Goal: Task Accomplishment & Management: Manage account settings

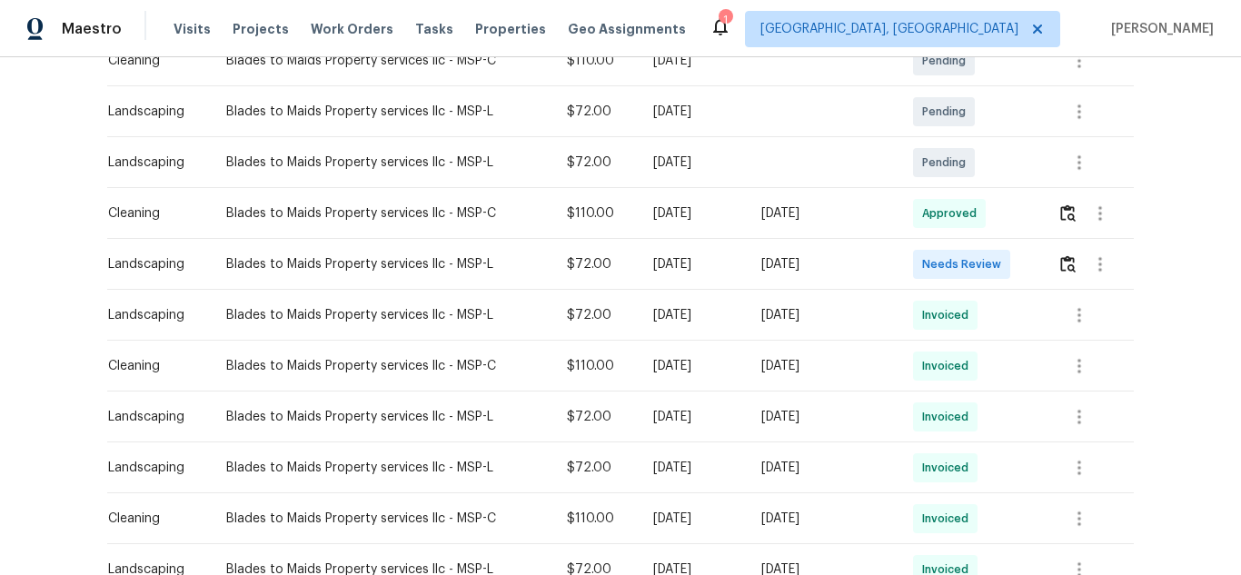
scroll to position [364, 0]
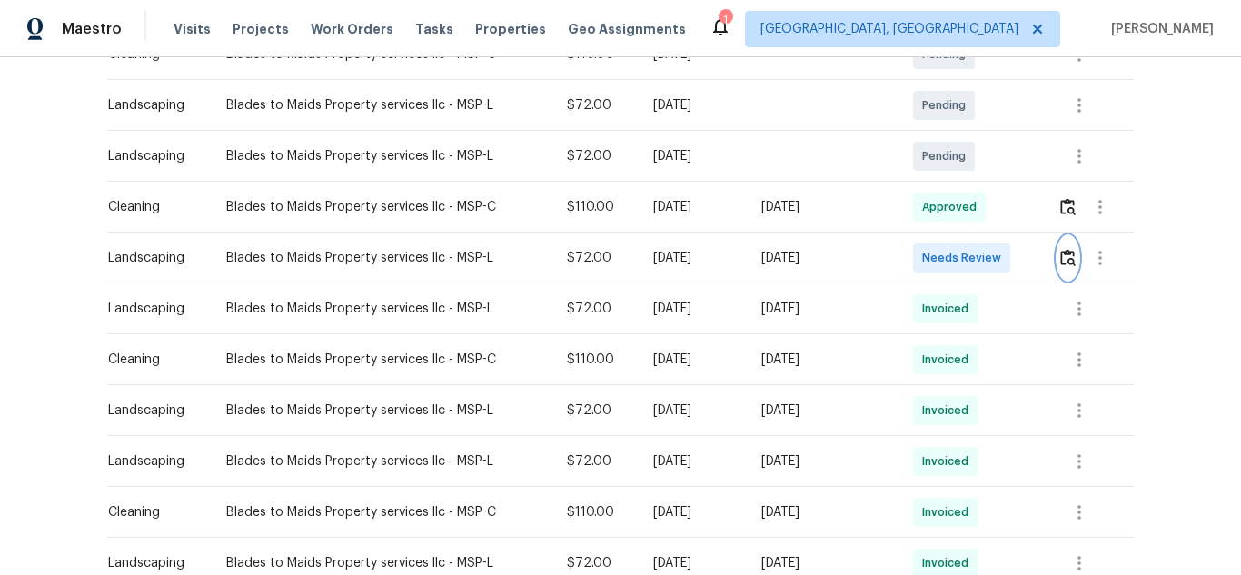
click at [1065, 258] on img "button" at bounding box center [1068, 257] width 15 height 17
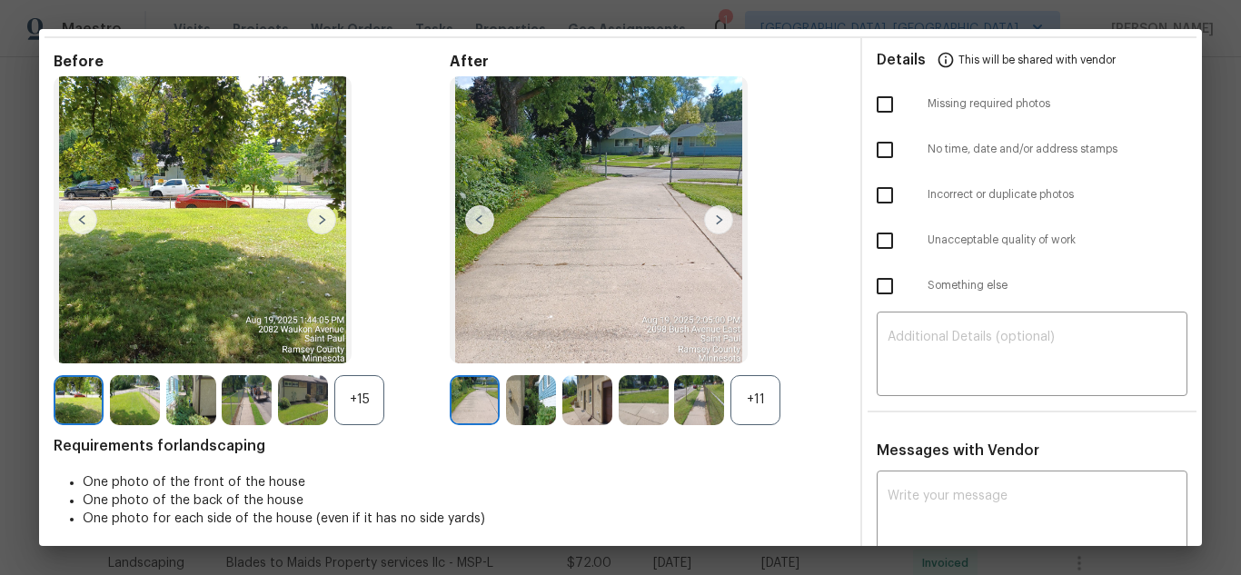
scroll to position [182, 0]
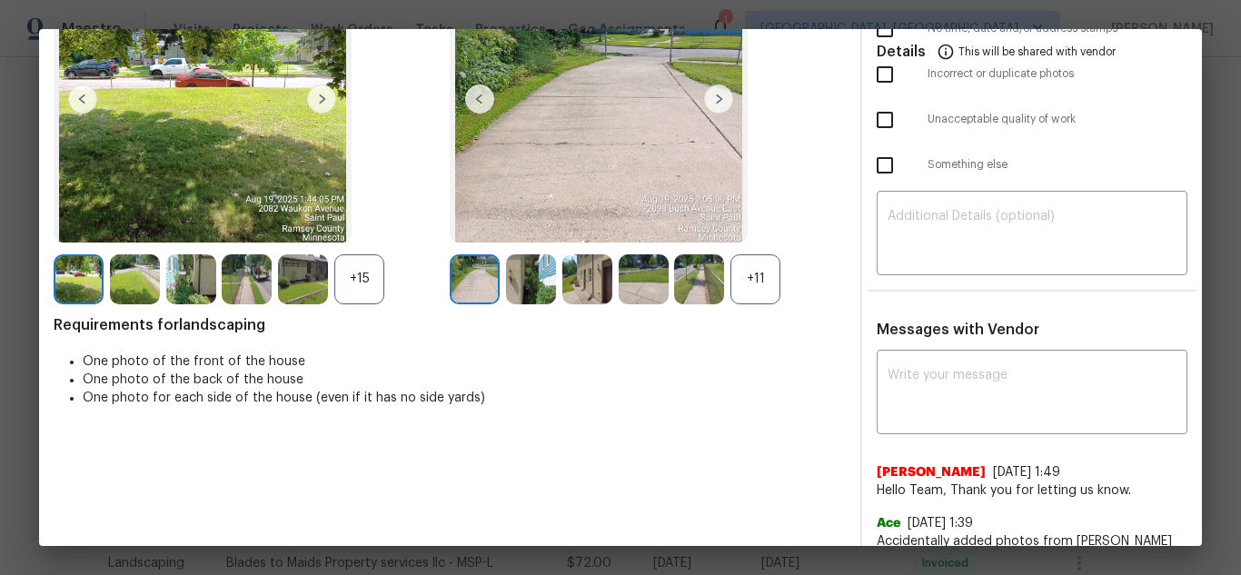
click at [752, 291] on div "+11" at bounding box center [756, 279] width 50 height 50
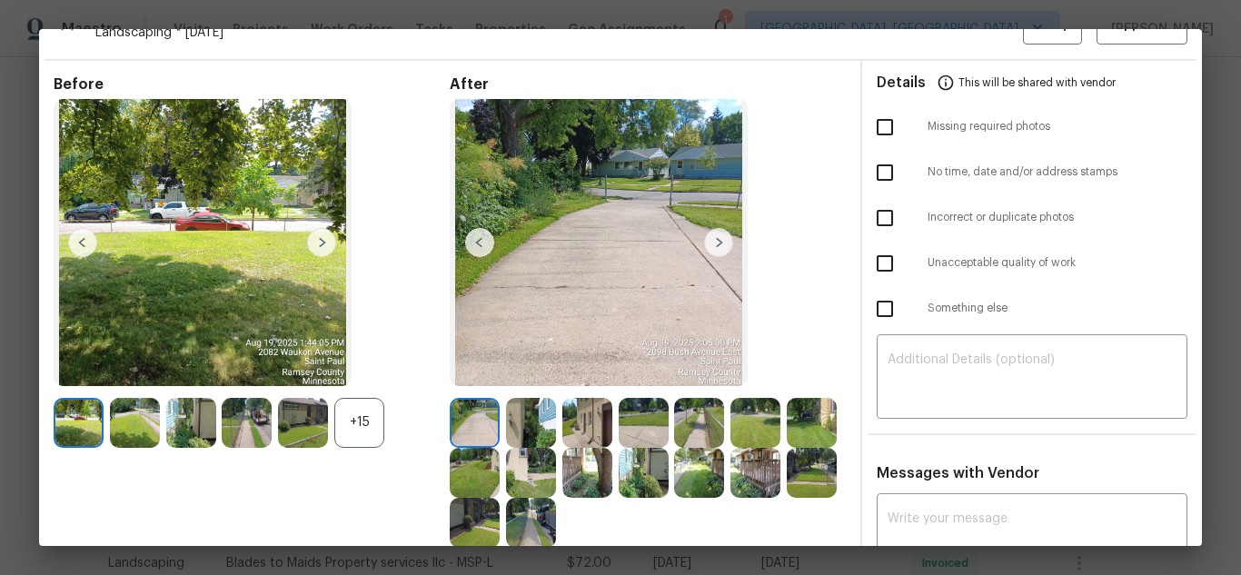
scroll to position [0, 0]
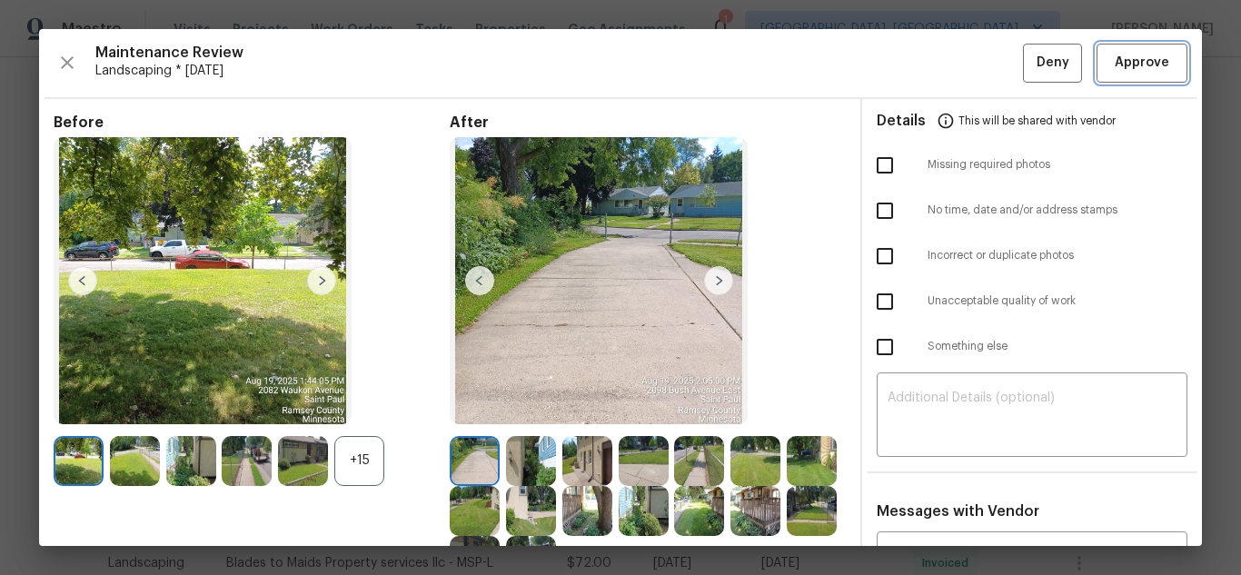
click at [1137, 69] on span "Approve" at bounding box center [1142, 63] width 55 height 23
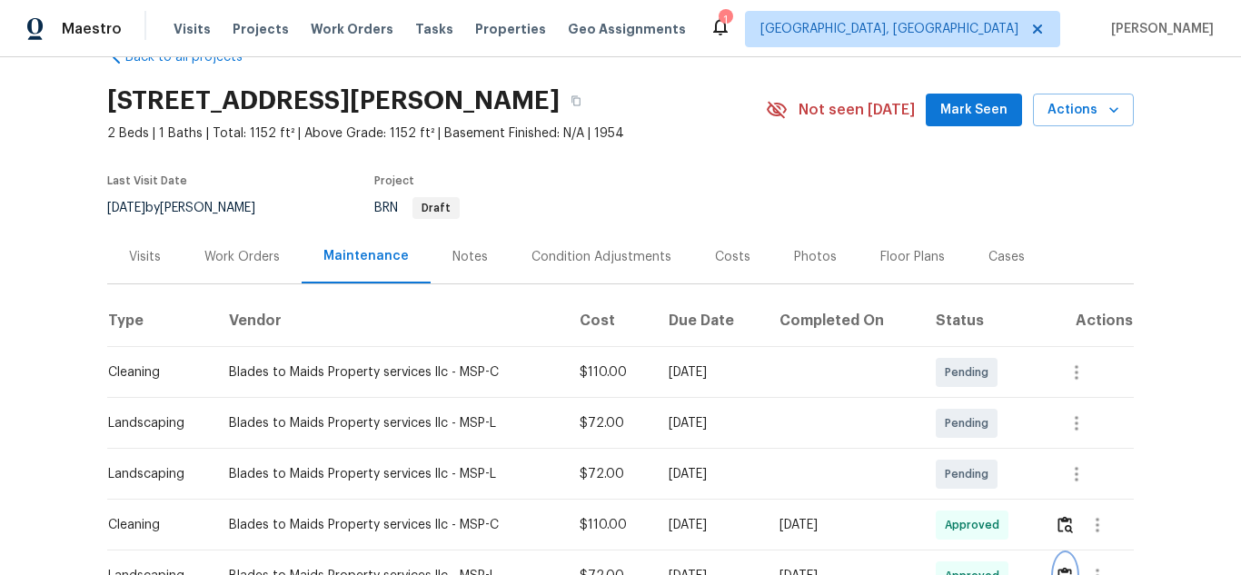
scroll to position [136, 0]
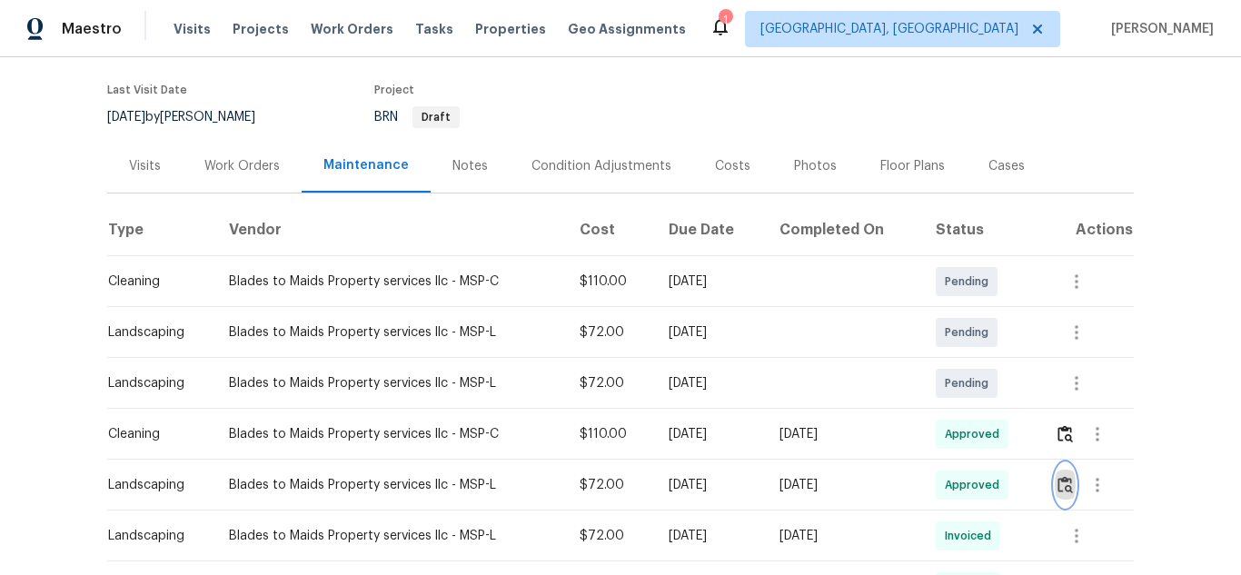
click at [1058, 484] on img "button" at bounding box center [1065, 484] width 15 height 17
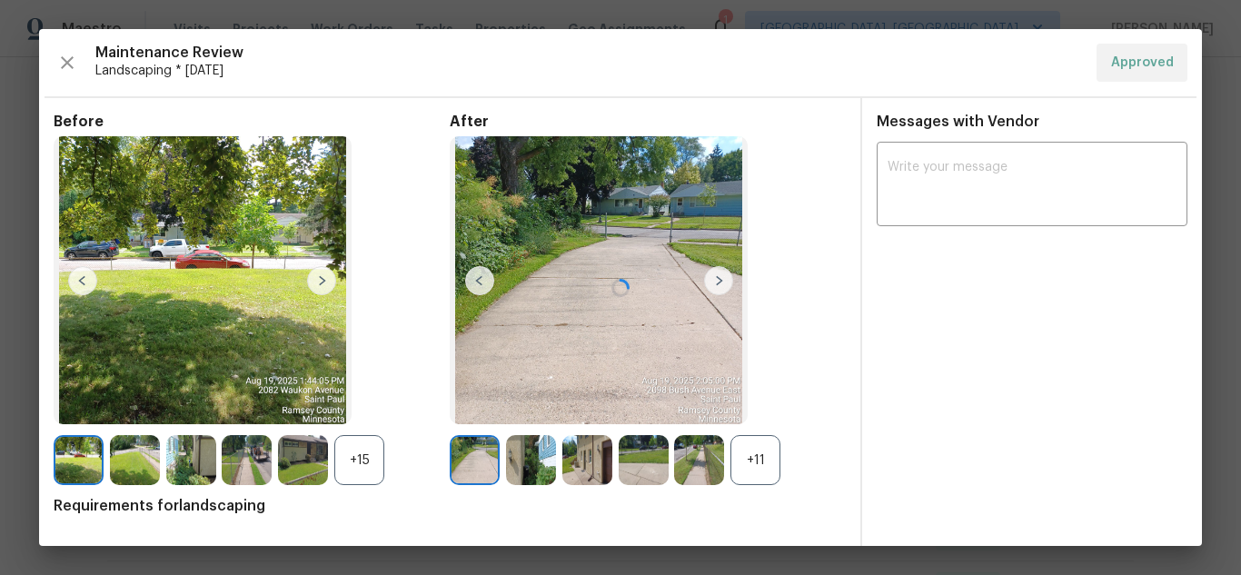
scroll to position [12, 0]
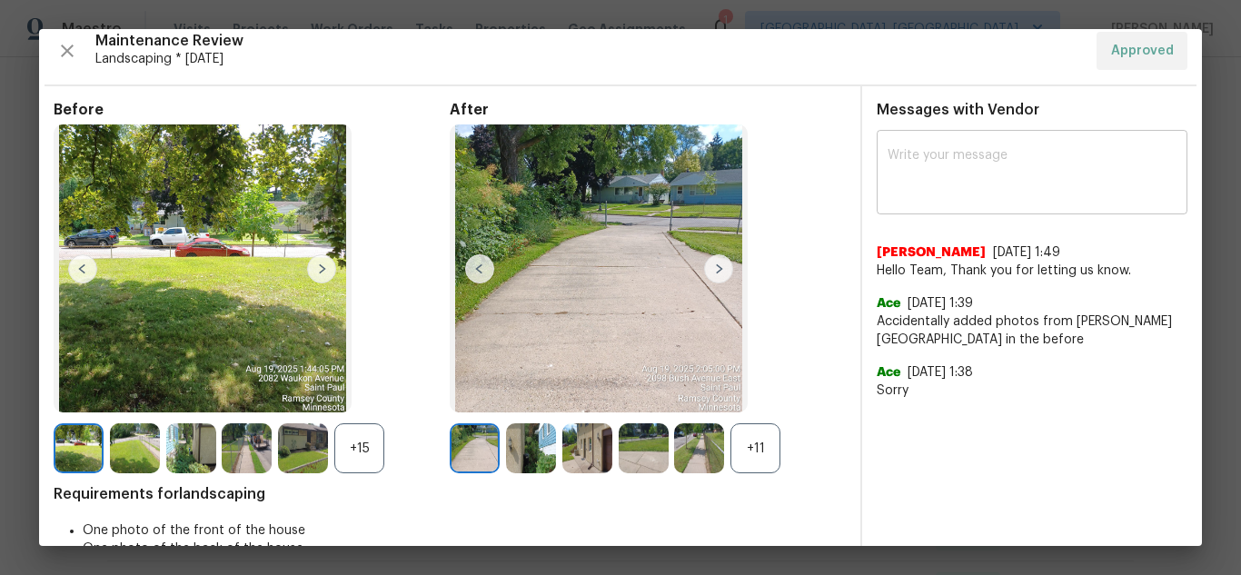
click at [910, 182] on textarea at bounding box center [1032, 174] width 289 height 51
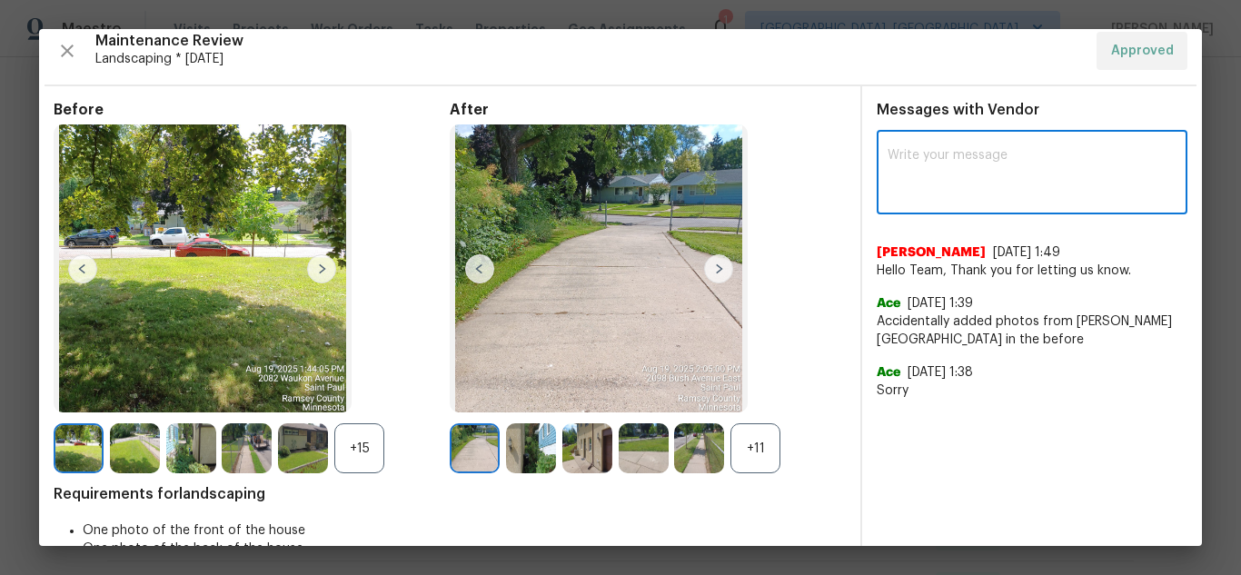
paste textarea "Maintenance Audit Team: Hello! After further review, the visit ([DATE]) has bee…"
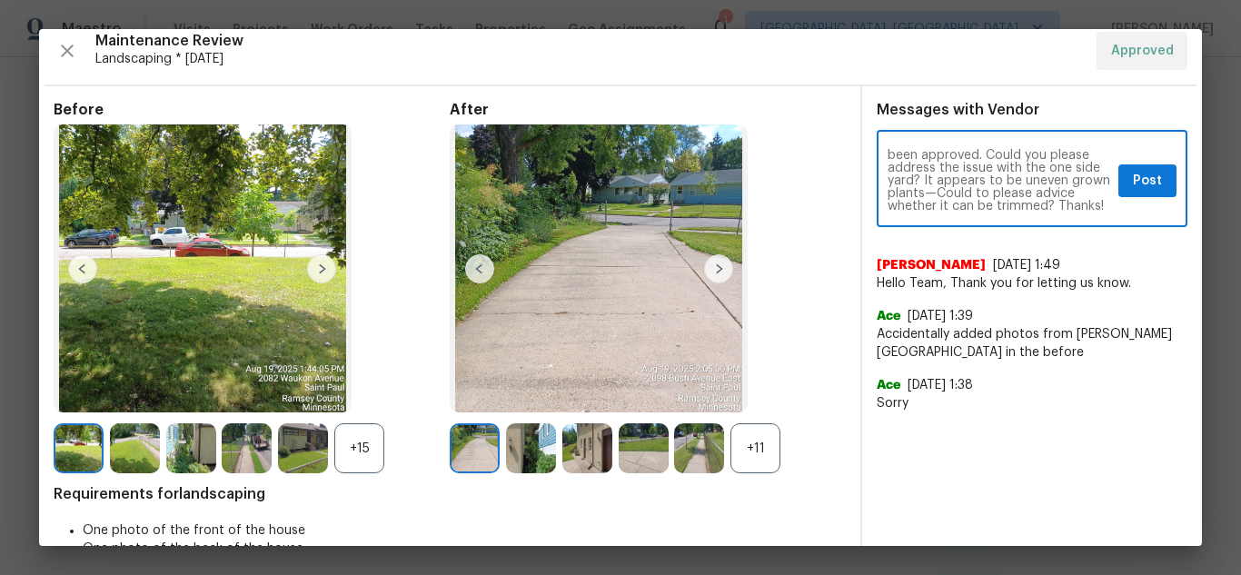
scroll to position [0, 0]
click at [917, 181] on textarea "Maintenance Audit Team: Hello! After further review, the visit ([DATE]) has bee…" at bounding box center [1000, 181] width 224 height 64
type textarea "Maintenance Audit Team: Hello! After further review, the visit ([DATE]) has bee…"
click at [1140, 175] on span "Post" at bounding box center [1147, 181] width 29 height 23
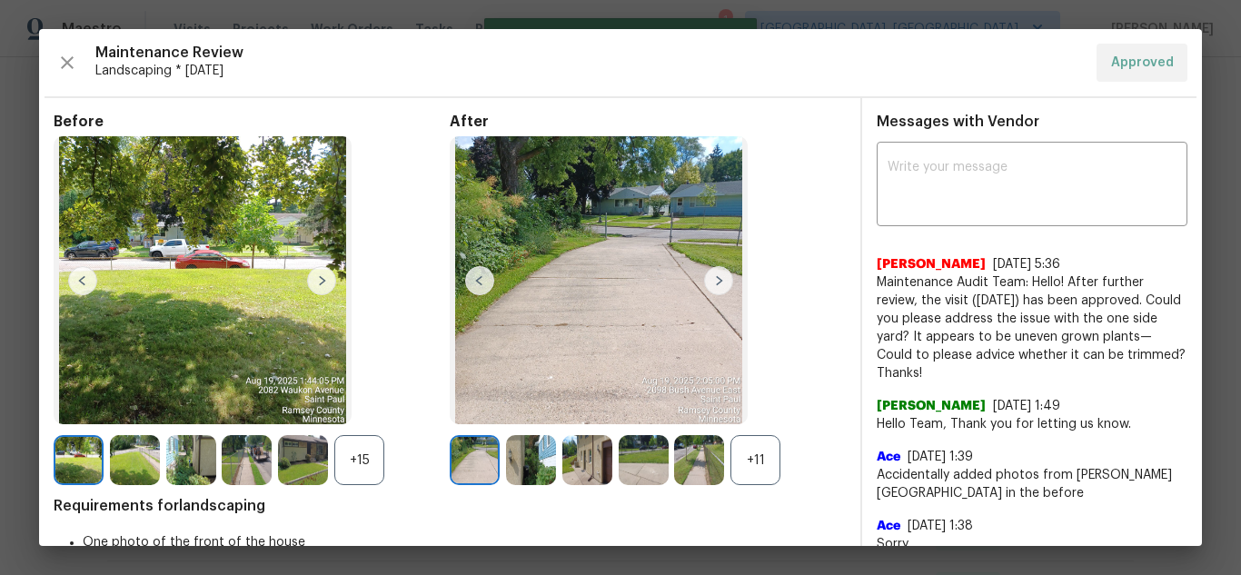
drag, startPoint x: 867, startPoint y: 12, endPoint x: 857, endPoint y: 19, distance: 12.4
